Goal: Task Accomplishment & Management: Manage account settings

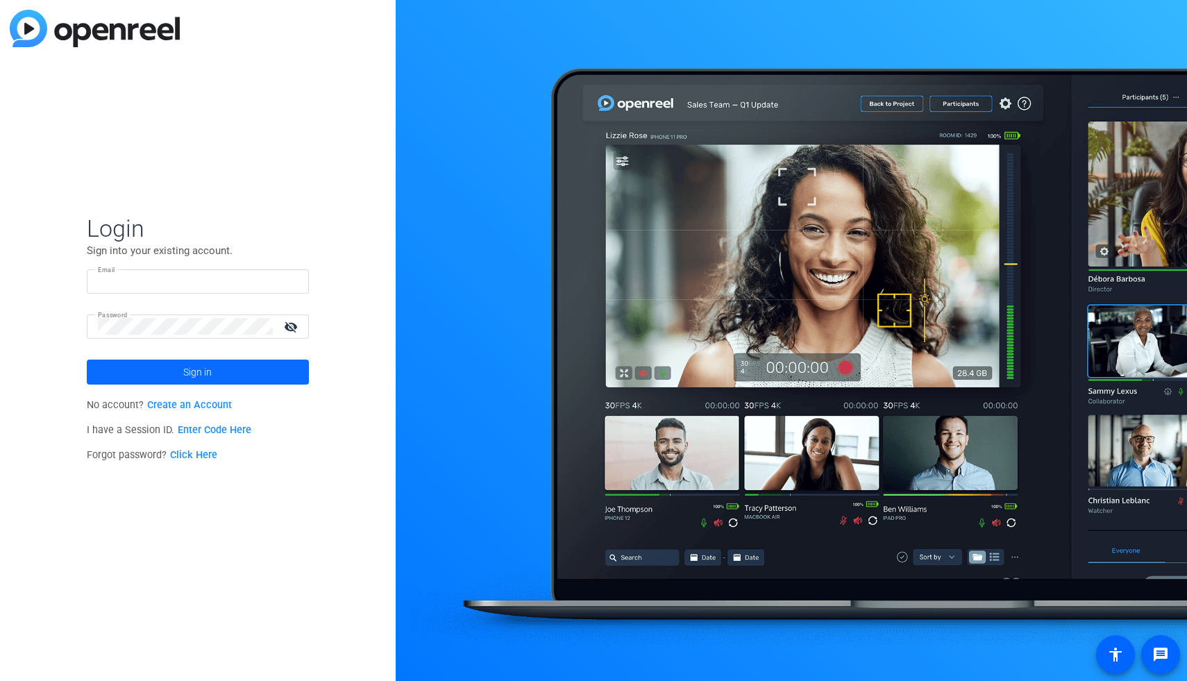
type input "[PERSON_NAME][EMAIL_ADDRESS][PERSON_NAME][DOMAIN_NAME]"
click at [271, 376] on span at bounding box center [198, 371] width 222 height 33
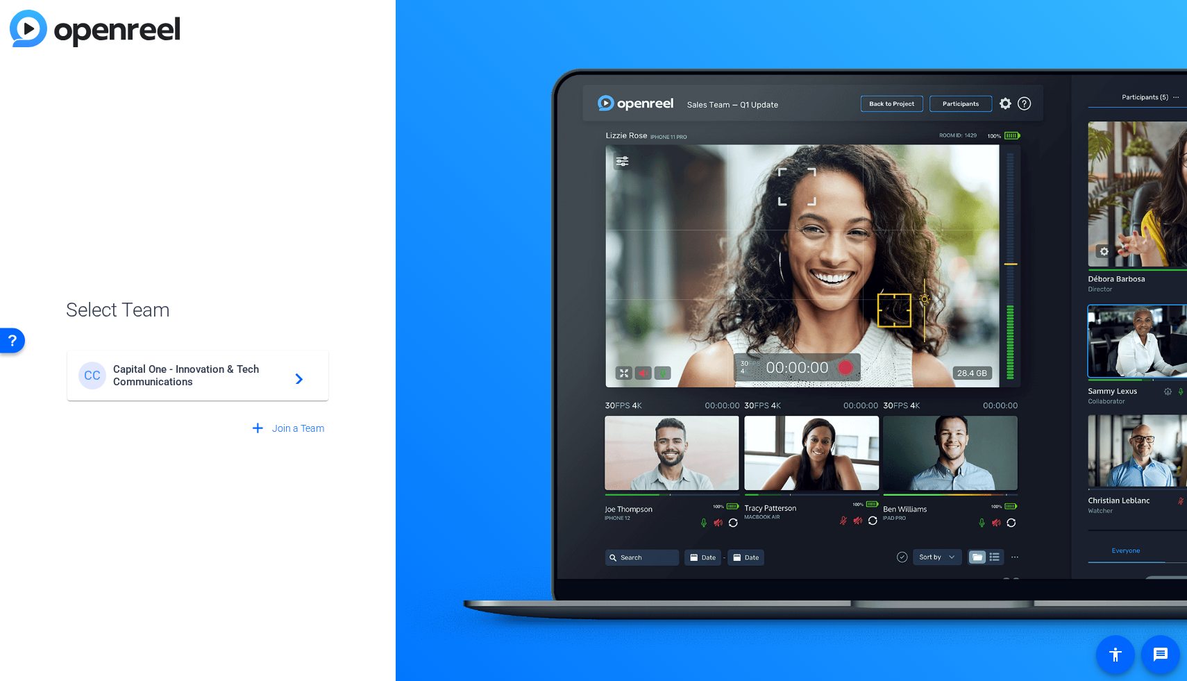
click at [233, 374] on span "Capital One - Innovation & Tech Communications" at bounding box center [200, 375] width 174 height 25
